Goal: Task Accomplishment & Management: Complete application form

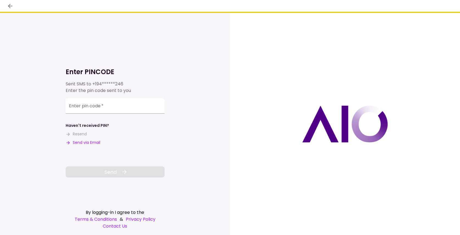
click at [89, 143] on button "Send via Email" at bounding box center [83, 143] width 35 height 6
click at [72, 114] on input "Enter pin code   *" at bounding box center [115, 105] width 99 height 15
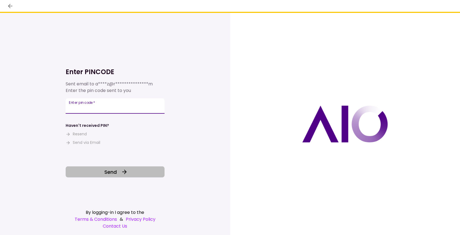
type input "******"
click at [102, 172] on button "Send" at bounding box center [115, 171] width 99 height 11
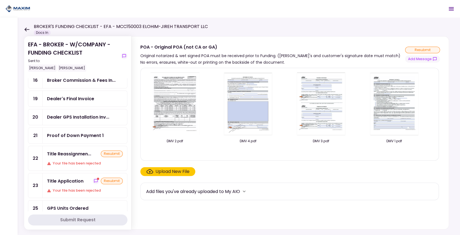
scroll to position [146, 0]
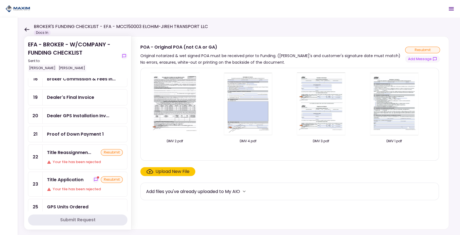
drag, startPoint x: 83, startPoint y: 175, endPoint x: 80, endPoint y: 173, distance: 3.3
click at [83, 176] on div "Title Application" at bounding box center [65, 179] width 37 height 7
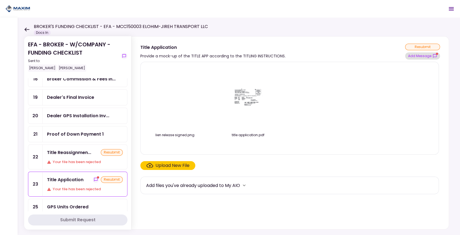
click at [424, 56] on button "Add Message" at bounding box center [422, 55] width 35 height 7
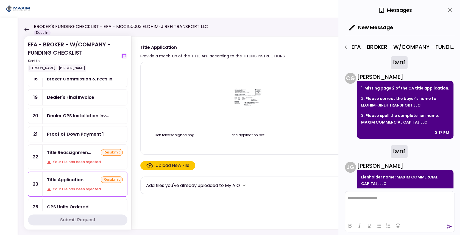
scroll to position [14, 0]
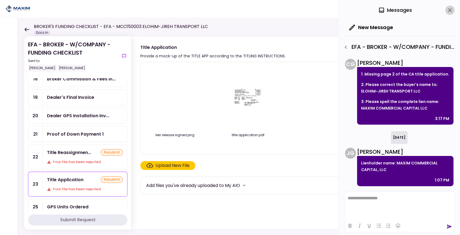
click at [452, 12] on icon "close" at bounding box center [450, 10] width 4 height 4
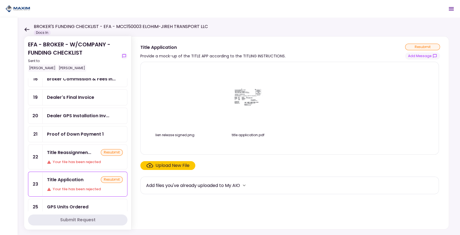
click at [162, 163] on div "Upload New File" at bounding box center [172, 165] width 34 height 7
click at [0, 0] on input "Upload New File" at bounding box center [0, 0] width 0 height 0
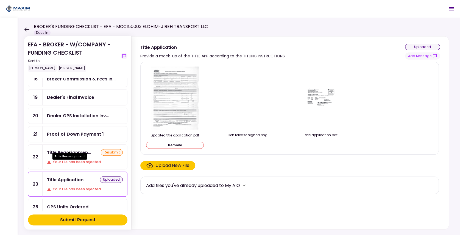
click at [58, 149] on div "Title Reassignmen..." at bounding box center [69, 152] width 44 height 7
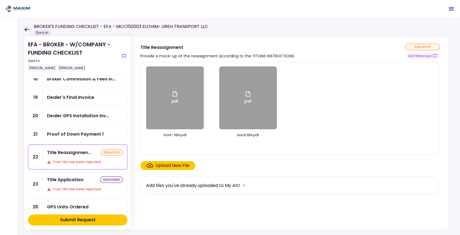
click at [172, 165] on div "Upload New File" at bounding box center [172, 165] width 34 height 7
click at [0, 0] on input "Upload New File" at bounding box center [0, 0] width 0 height 0
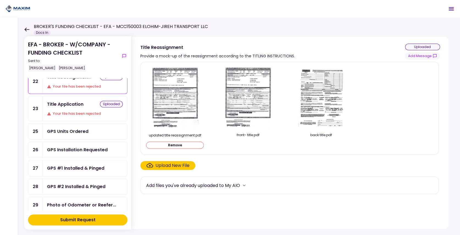
scroll to position [220, 0]
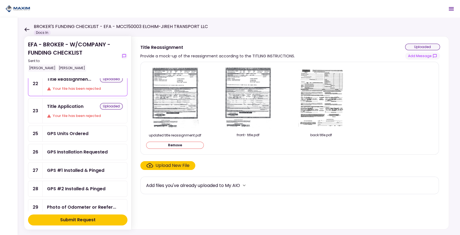
click at [73, 219] on div "Submit Request" at bounding box center [77, 220] width 35 height 7
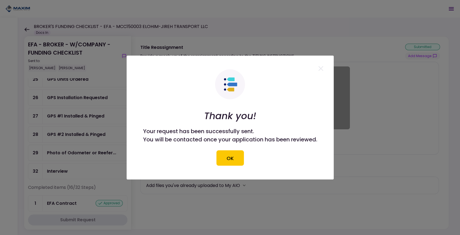
scroll to position [166, 0]
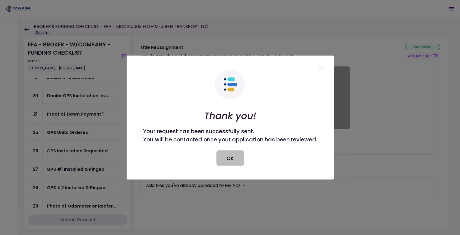
click at [233, 160] on button "OK" at bounding box center [229, 158] width 27 height 15
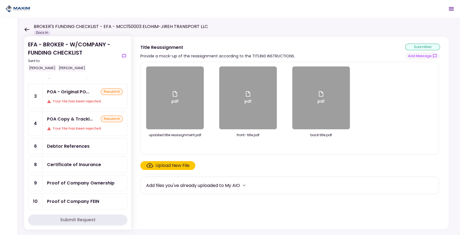
scroll to position [0, 0]
